Goal: Find specific page/section: Find specific page/section

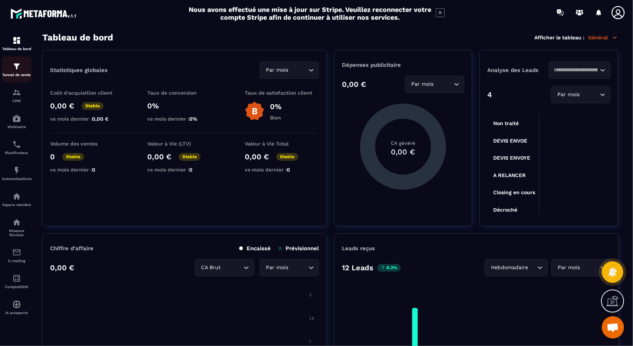
click at [19, 71] on img at bounding box center [16, 66] width 9 height 9
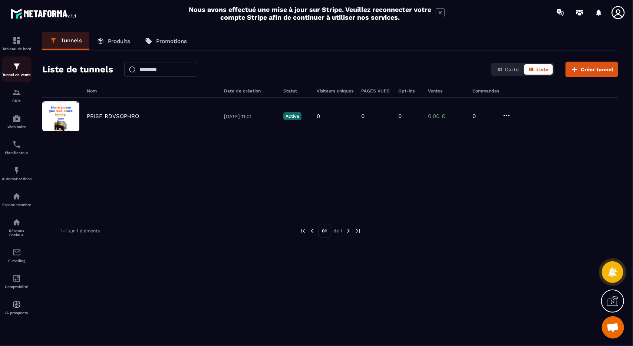
click at [19, 68] on img at bounding box center [16, 66] width 9 height 9
click at [22, 95] on div "CRM" at bounding box center [17, 95] width 30 height 15
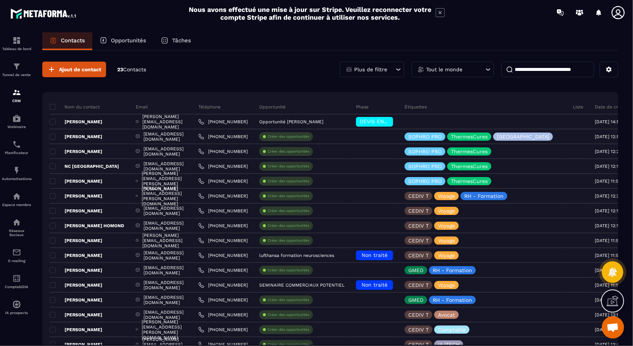
click at [132, 41] on p "Opportunités" at bounding box center [128, 40] width 35 height 7
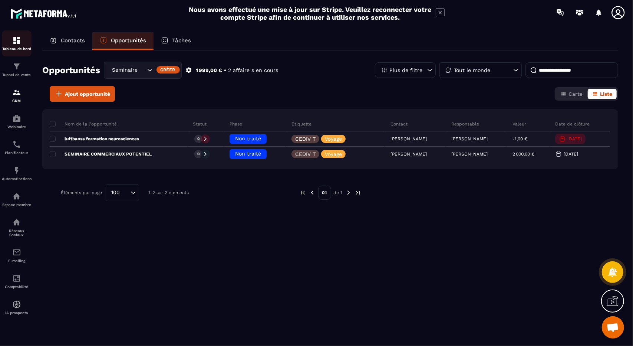
click at [19, 44] on img at bounding box center [16, 40] width 9 height 9
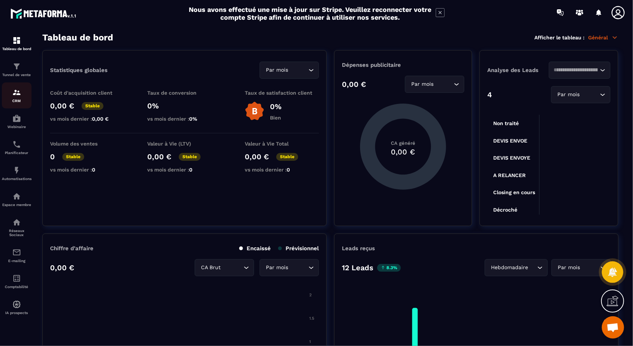
click at [14, 98] on div "CRM" at bounding box center [17, 95] width 30 height 15
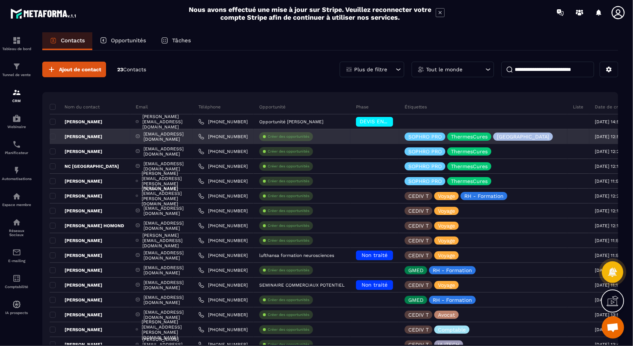
click at [87, 136] on p "[PERSON_NAME]" at bounding box center [76, 137] width 53 height 6
